Goal: Transaction & Acquisition: Obtain resource

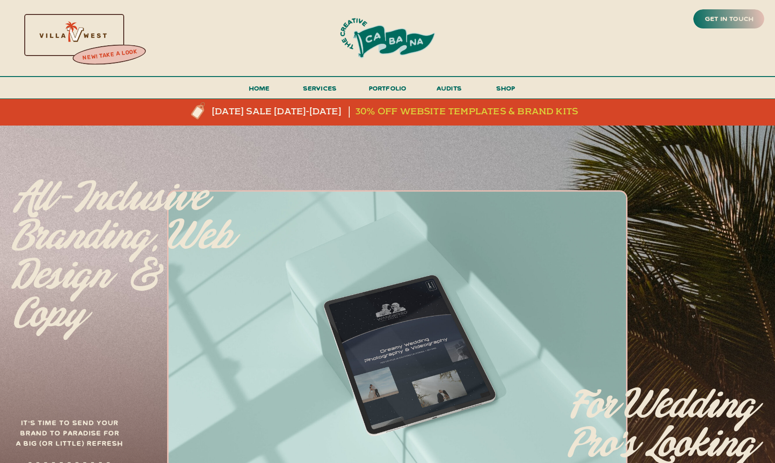
click at [424, 117] on h3 "30% off website templates & brand kits" at bounding box center [470, 111] width 231 height 11
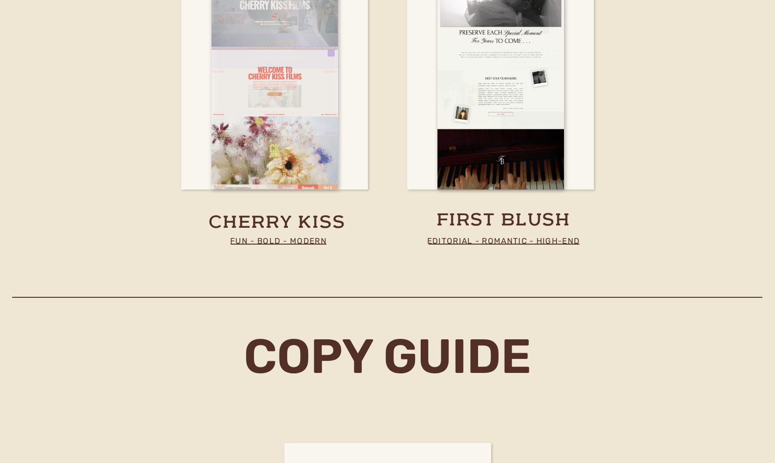
scroll to position [3621, 0]
